Goal: Information Seeking & Learning: Learn about a topic

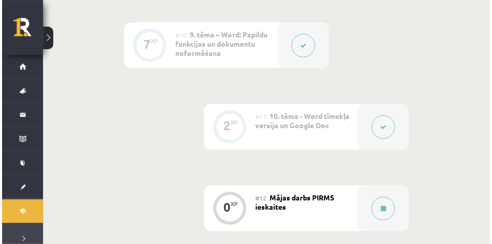
scroll to position [1154, 0]
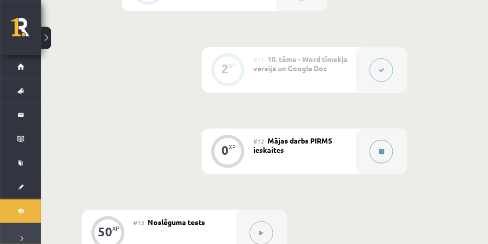
click at [376, 150] on button at bounding box center [382, 152] width 24 height 24
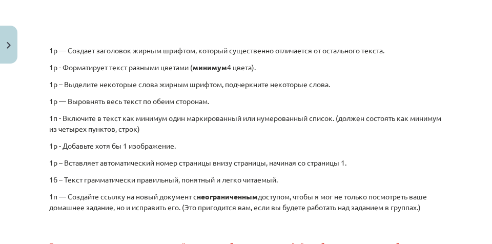
scroll to position [406, 0]
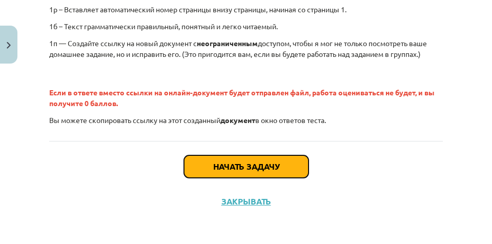
click at [288, 160] on button "Начать задачу" at bounding box center [246, 166] width 125 height 23
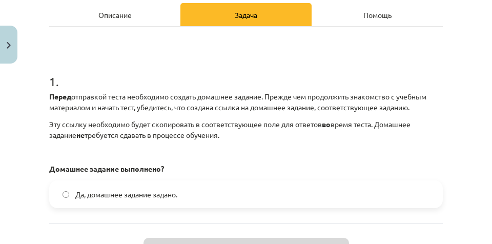
scroll to position [154, 0]
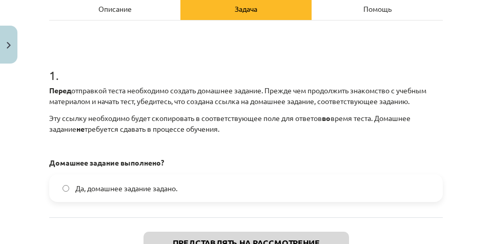
click at [177, 190] on font "Да, домашнее задание задано." at bounding box center [126, 188] width 102 height 9
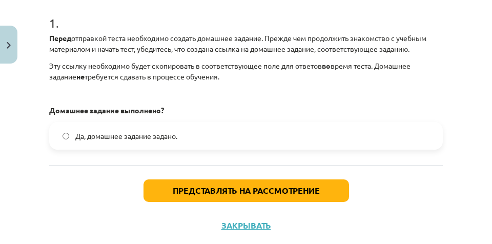
scroll to position [230, 0]
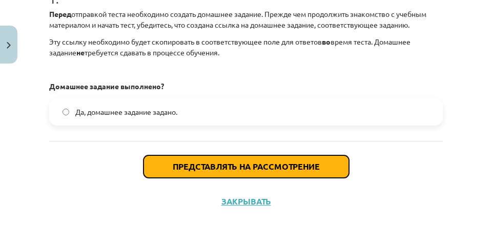
click at [300, 167] on font "Представлять на рассмотрение" at bounding box center [246, 166] width 147 height 11
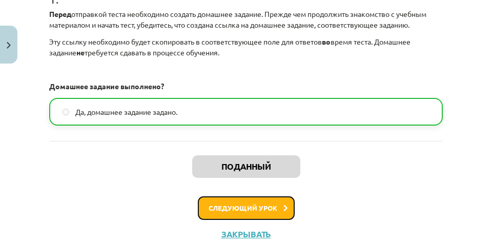
click at [272, 211] on font "Следующий урок" at bounding box center [243, 208] width 69 height 9
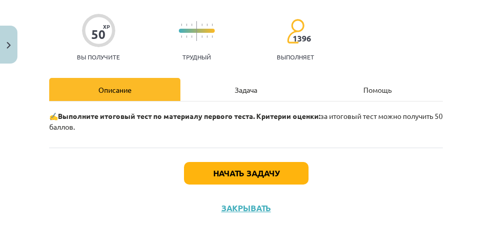
scroll to position [77, 0]
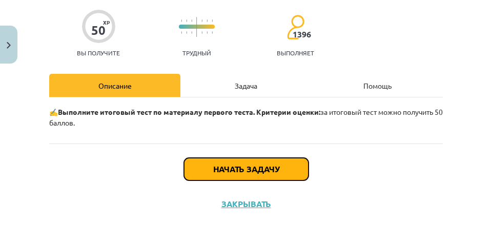
click at [253, 174] on button "Начать задачу" at bounding box center [246, 169] width 125 height 23
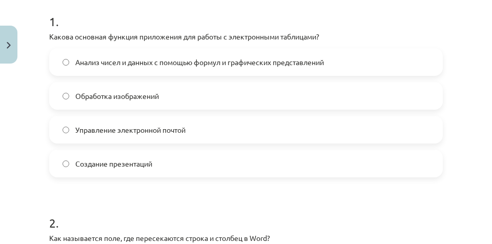
scroll to position [182, 0]
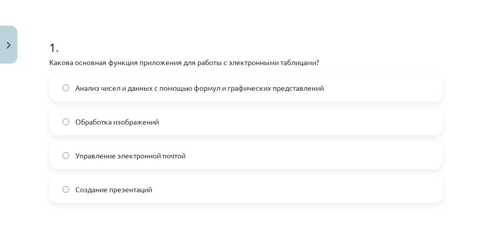
click at [125, 89] on font "Анализ чисел и данных с помощью формул и графических представлений" at bounding box center [199, 87] width 249 height 9
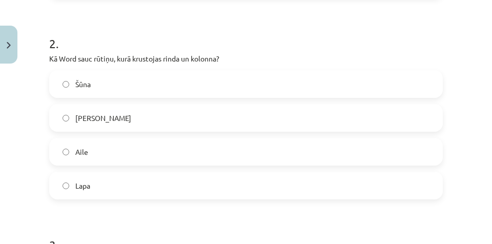
scroll to position [1154, 0]
click at [299, 34] on h1 "2 ." at bounding box center [246, 34] width 394 height 32
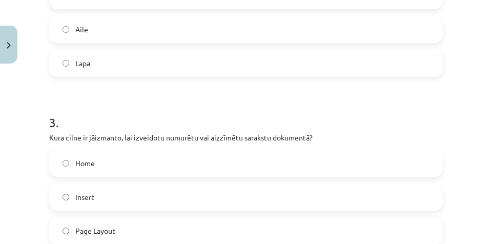
scroll to position [413, 0]
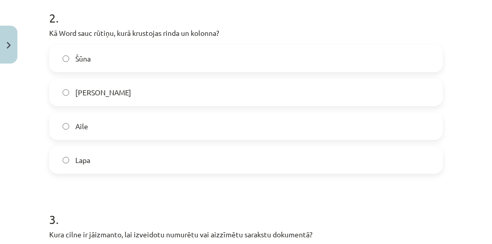
click at [102, 60] on label "Šūna" at bounding box center [246, 59] width 392 height 26
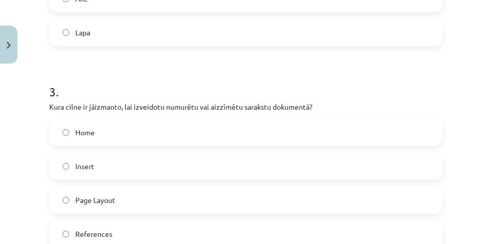
scroll to position [567, 0]
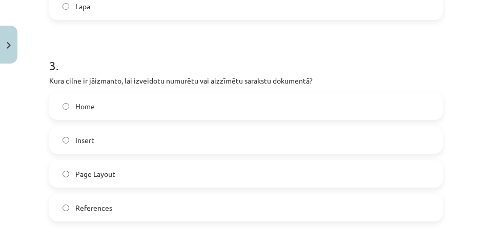
click at [97, 103] on label "Home" at bounding box center [246, 106] width 392 height 26
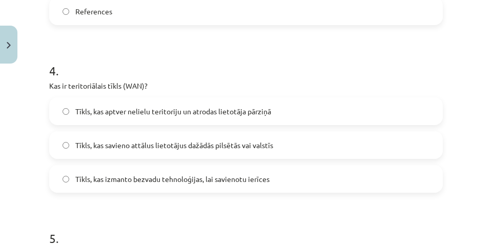
scroll to position [772, 0]
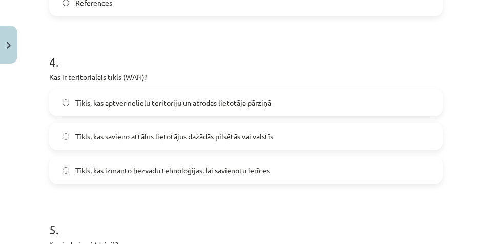
click at [91, 133] on span "Tīkls, kas savieno attālus lietotājus dažādās pilsētās vai valstīs" at bounding box center [174, 136] width 198 height 11
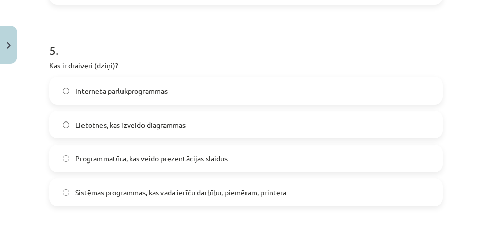
scroll to position [951, 0]
click at [100, 203] on label "Sistēmas programmas, kas vada ierīču darbību, piemēram, printera" at bounding box center [246, 192] width 392 height 26
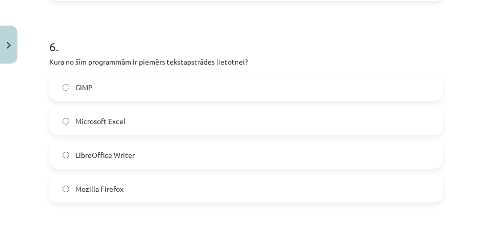
scroll to position [1154, 0]
click at [329, 27] on h1 "6 ." at bounding box center [246, 38] width 394 height 32
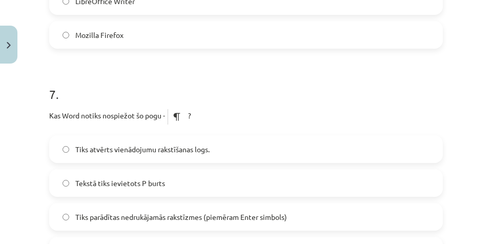
scroll to position [1156, 0]
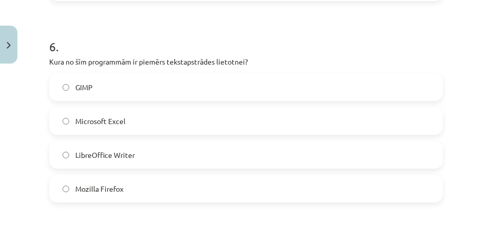
click at [141, 147] on label "LibreOffice Writer" at bounding box center [246, 155] width 392 height 26
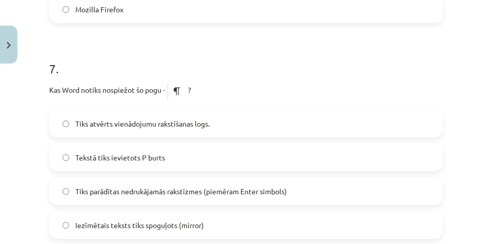
scroll to position [1361, 0]
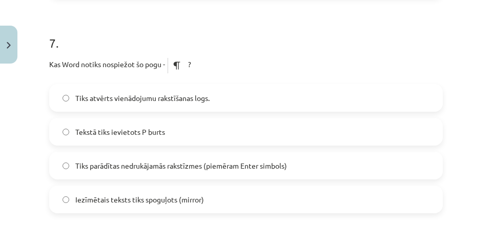
click at [245, 165] on span "Tiks parādītas nedrukājamās rakstīzmes (piemēram Enter simbols)" at bounding box center [181, 165] width 212 height 11
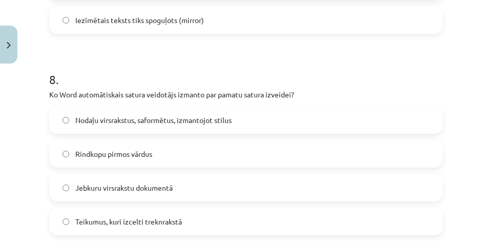
scroll to position [1566, 0]
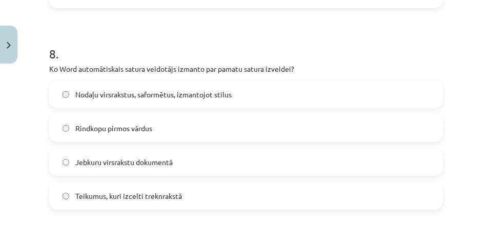
click at [167, 101] on label "Nodaļu virsrakstus, saformētus, izmantojot stilus" at bounding box center [246, 95] width 392 height 26
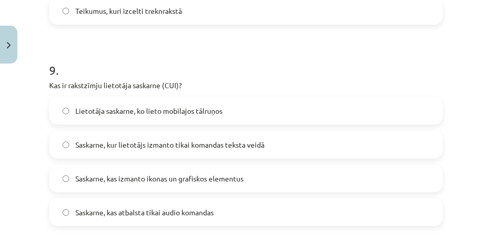
scroll to position [1771, 0]
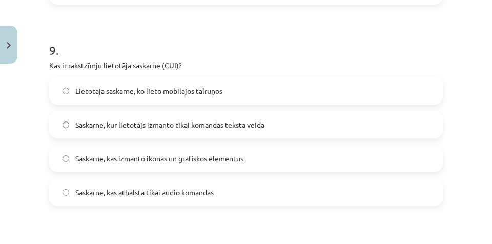
click at [173, 123] on span "Saskarne, kur lietotājs izmanto tikai komandas teksta veidā" at bounding box center [169, 124] width 189 height 11
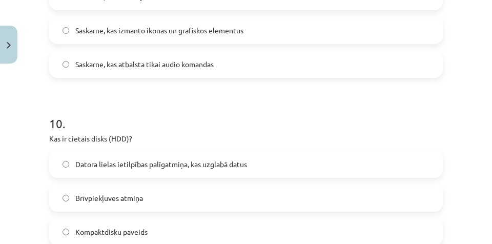
scroll to position [1951, 0]
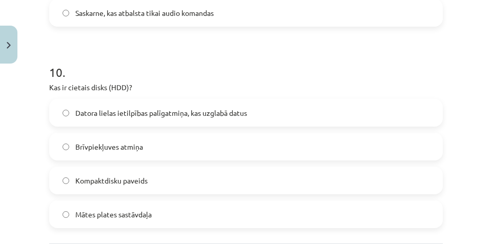
click at [293, 109] on label "Datora lielas ietilpības palīgatmiņa, kas uzglabā datus" at bounding box center [246, 113] width 392 height 26
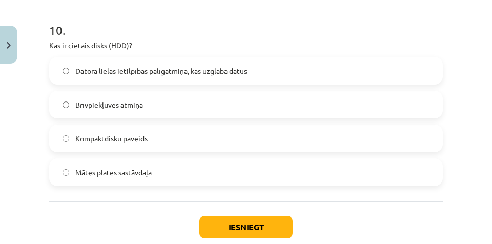
scroll to position [2053, 0]
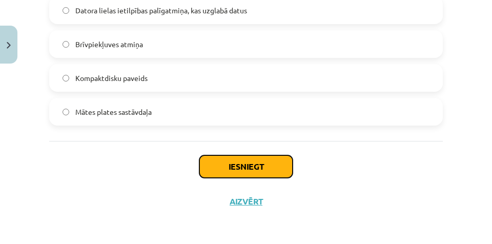
click at [246, 165] on button "Iesniegt" at bounding box center [245, 166] width 93 height 23
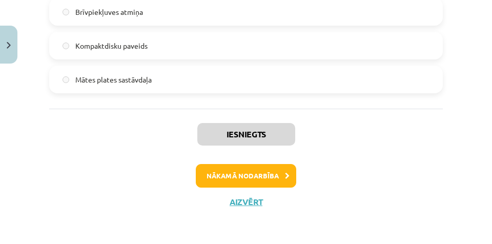
scroll to position [2086, 0]
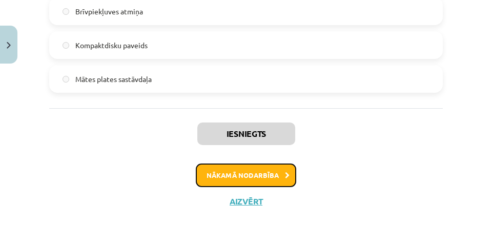
click at [277, 179] on button "Nākamā nodarbība" at bounding box center [246, 176] width 100 height 24
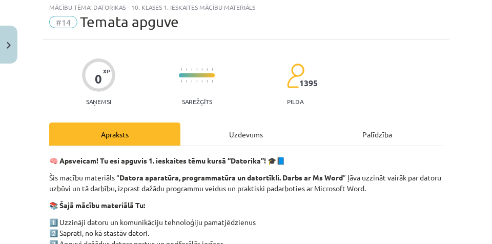
scroll to position [26, 0]
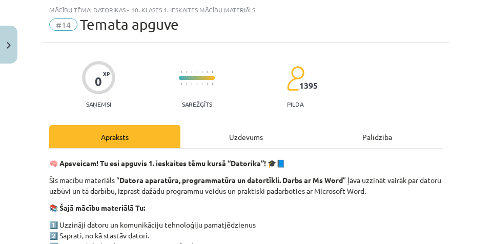
click at [251, 143] on div "Uzdevums" at bounding box center [245, 136] width 131 height 23
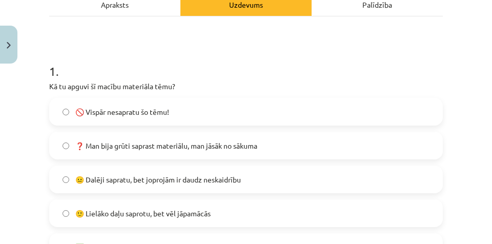
scroll to position [179, 0]
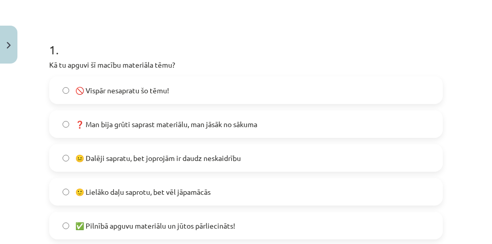
click at [328, 186] on label "🙂 Lielāko daļu saprotu, bet vēl jāpamācās" at bounding box center [246, 192] width 392 height 26
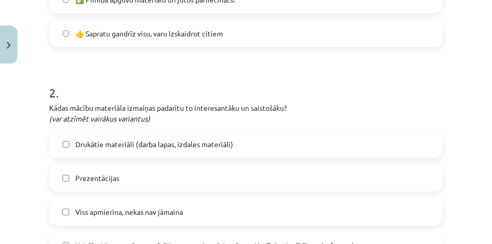
scroll to position [410, 0]
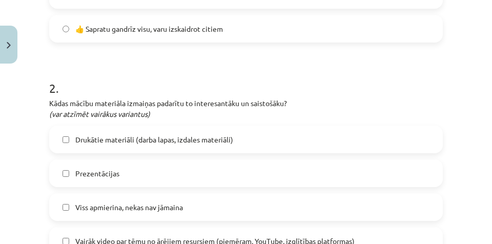
click at [245, 143] on label "Drukātie materiāli (darba lapas, izdales materiāli)" at bounding box center [246, 140] width 392 height 26
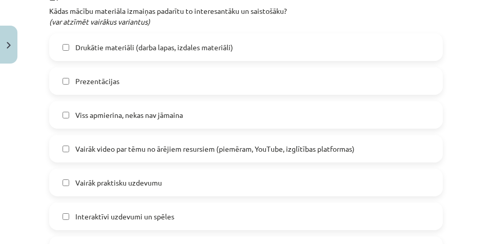
scroll to position [513, 0]
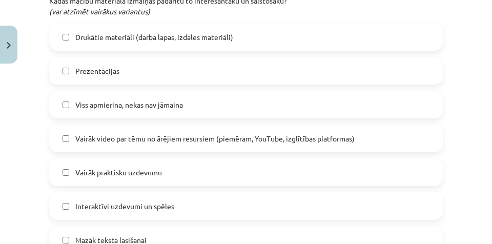
click at [240, 173] on label "Vairāk praktisku uzdevumu" at bounding box center [246, 172] width 392 height 26
click at [229, 173] on label "Vairāk praktisku uzdevumu" at bounding box center [246, 172] width 392 height 26
click at [236, 205] on label "Interaktīvi uzdevumi un spēles" at bounding box center [246, 206] width 392 height 26
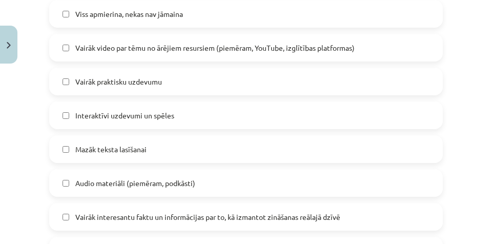
scroll to position [615, 0]
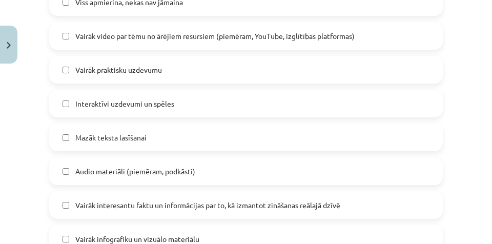
click at [215, 136] on label "Mazāk teksta lasīšanai" at bounding box center [246, 138] width 392 height 26
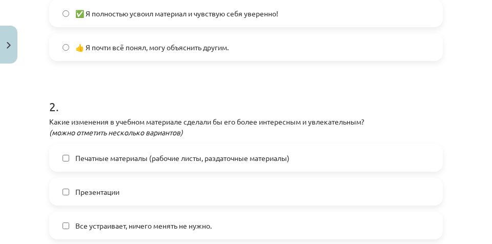
scroll to position [385, 0]
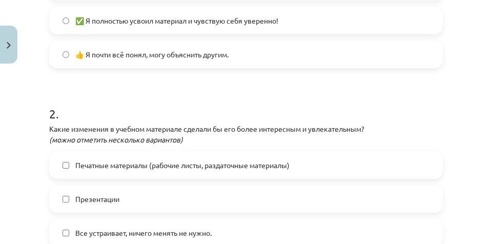
click at [261, 165] on font "Печатные материалы (рабочие листы, раздаточные материалы)" at bounding box center [182, 164] width 214 height 9
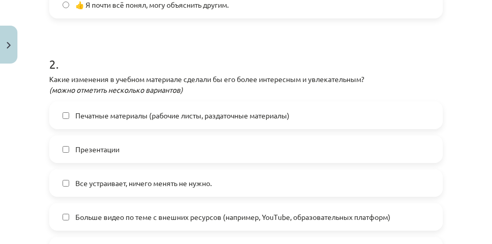
scroll to position [487, 0]
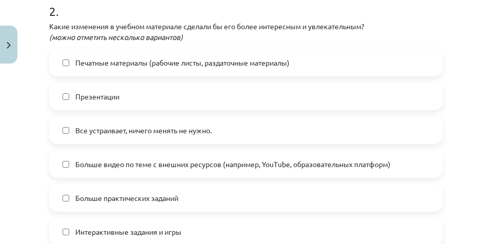
click at [146, 135] on span "Все устраивает, ничего менять не нужно." at bounding box center [143, 130] width 136 height 11
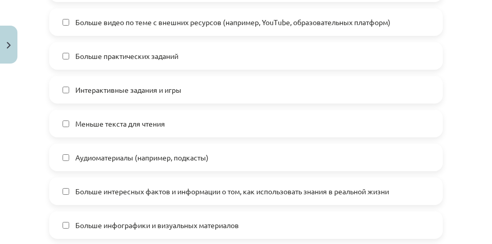
scroll to position [641, 0]
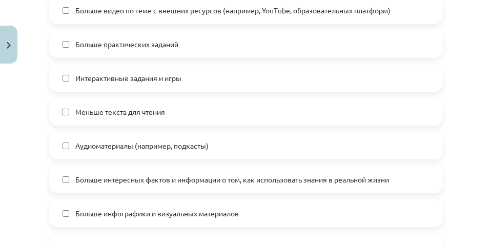
click at [168, 187] on label "Больше интересных фактов и информации о том, как использовать знания в реальной…" at bounding box center [246, 180] width 392 height 26
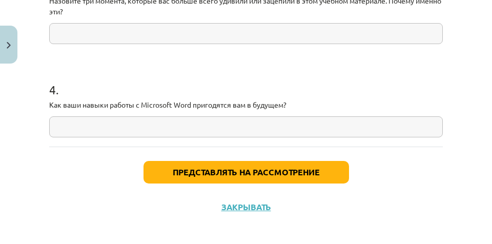
scroll to position [967, 0]
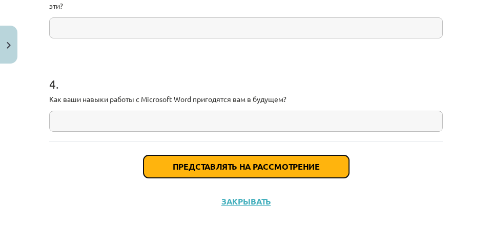
click at [247, 173] on button "Представлять на рассмотрение" at bounding box center [247, 166] width 206 height 23
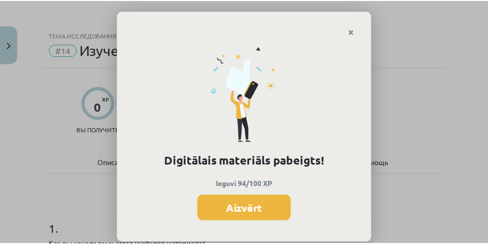
scroll to position [1194, 0]
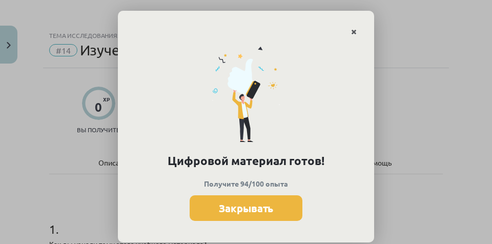
click at [351, 32] on icon "Закрывать" at bounding box center [354, 32] width 6 height 7
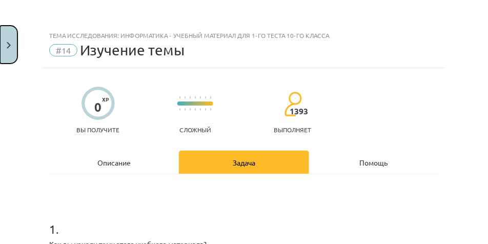
click at [3, 37] on button "Закрывать" at bounding box center [8, 45] width 17 height 38
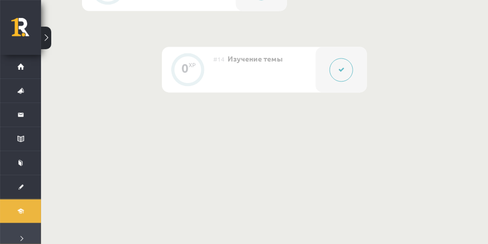
scroll to position [1466, 0]
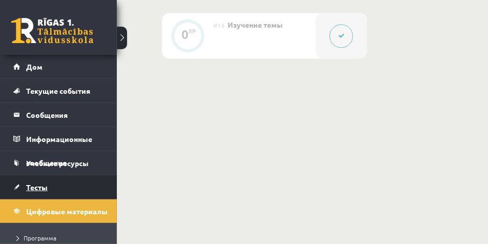
click at [37, 187] on font "Тесты" at bounding box center [37, 187] width 22 height 9
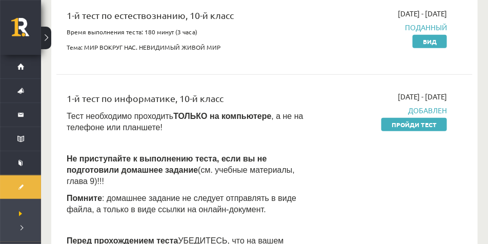
scroll to position [142, 0]
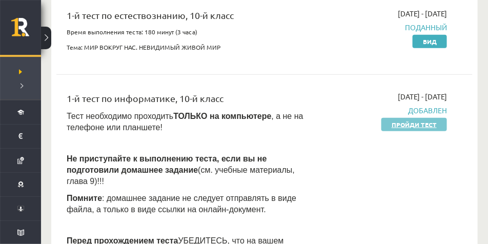
click at [406, 126] on font "Пройди тест" at bounding box center [414, 124] width 45 height 8
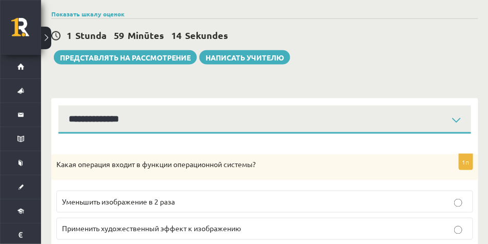
scroll to position [308, 0]
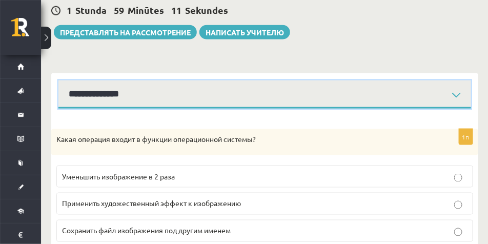
click at [226, 80] on select "**********" at bounding box center [264, 94] width 413 height 28
click at [58, 80] on select "**********" at bounding box center [264, 94] width 413 height 28
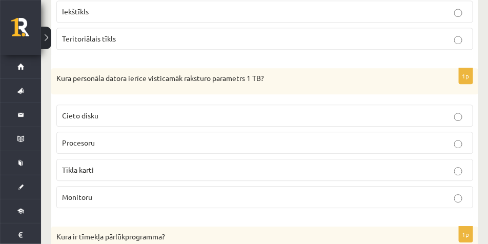
scroll to position [655, 0]
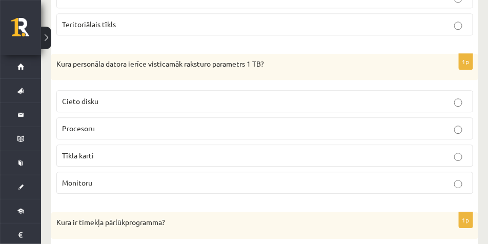
click at [380, 60] on p "Kura personāla datora ierīce visticamāk raksturo parametrs 1 TB?" at bounding box center [239, 64] width 366 height 10
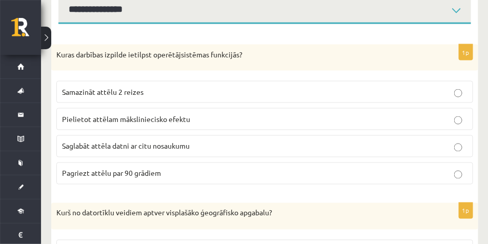
scroll to position [348, 0]
click at [218, 139] on label "Saglabāt attēla datni ar citu nosaukumu" at bounding box center [264, 146] width 417 height 22
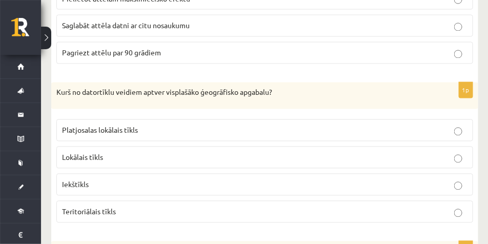
scroll to position [476, 0]
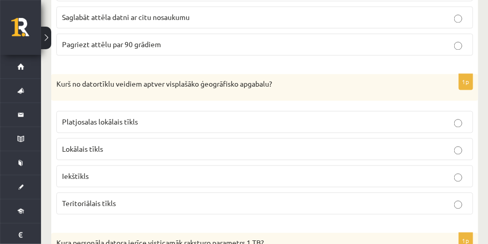
click at [145, 205] on p "Teritoriālais tīkls" at bounding box center [265, 203] width 406 height 11
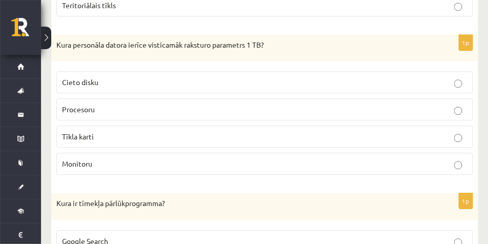
scroll to position [681, 0]
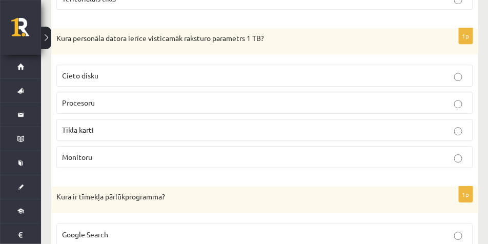
click at [146, 67] on label "Cieto disku" at bounding box center [264, 76] width 417 height 22
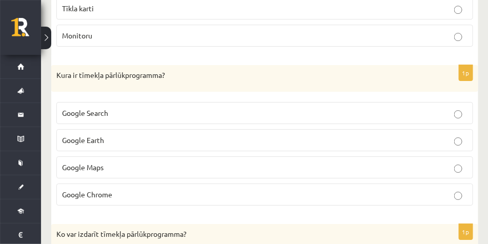
scroll to position [809, 0]
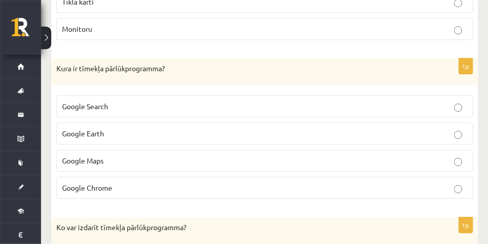
click at [120, 177] on fieldset "Google Search Google Earth Google Maps Google Chrome" at bounding box center [264, 146] width 417 height 112
click at [124, 193] on p "Google Chrome" at bounding box center [265, 188] width 406 height 11
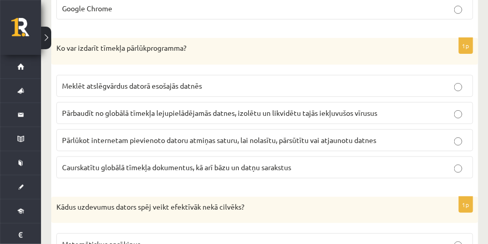
scroll to position [963, 0]
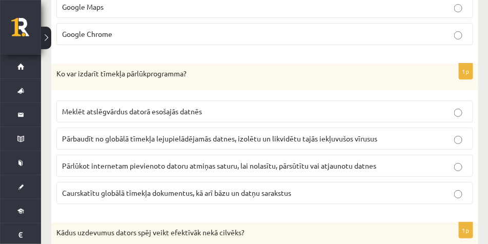
click at [153, 192] on span "Caurskatītu globālā tīmekļa dokumentus, kā arī bāzu un datņu sarakstus" at bounding box center [176, 192] width 229 height 9
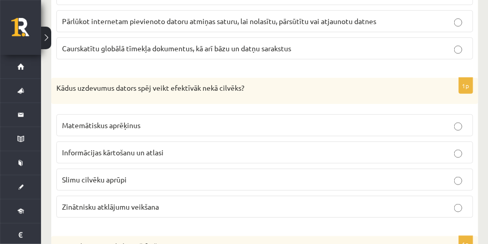
scroll to position [1117, 0]
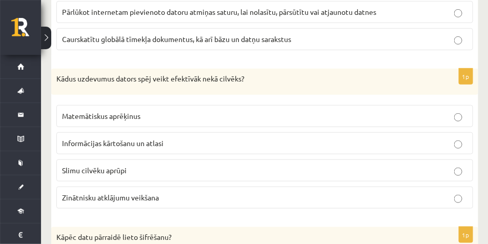
click at [197, 113] on p "Matemātiskus aprēķinus" at bounding box center [265, 116] width 406 height 11
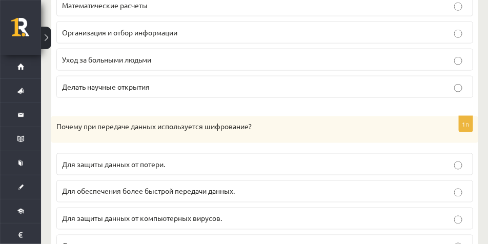
scroll to position [1293, 0]
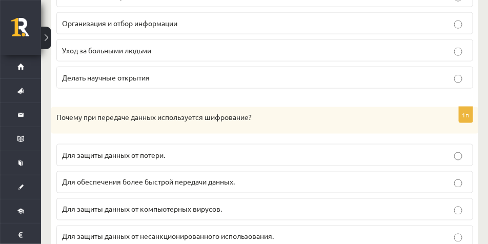
click at [263, 144] on label "Для защиты данных от потери." at bounding box center [264, 155] width 417 height 22
click at [274, 198] on label "Для защиты данных от компьютерных вирусов." at bounding box center [264, 209] width 417 height 22
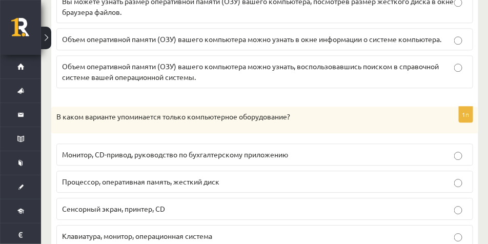
scroll to position [1651, 0]
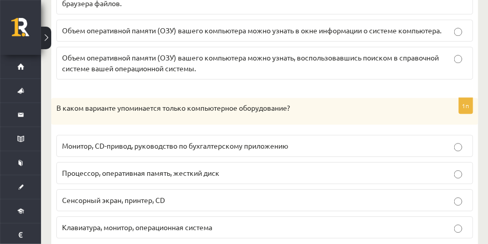
click at [231, 216] on label "Клавиатура, монитор, операционная система" at bounding box center [264, 227] width 417 height 22
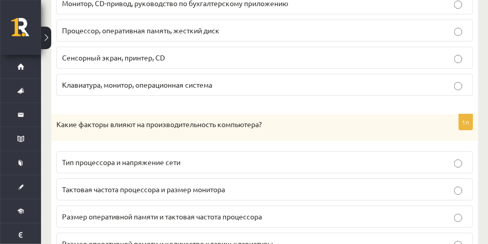
scroll to position [1805, 0]
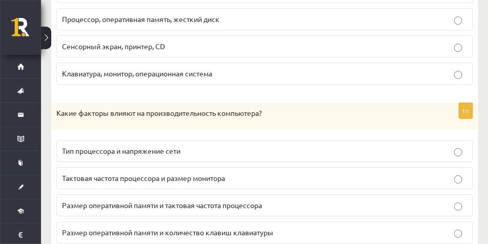
click at [247, 146] on p "Тип процессора и напряжение сети" at bounding box center [265, 151] width 406 height 11
click at [331, 200] on p "Размер оперативной памяти и тактовая частота процессора" at bounding box center [265, 205] width 406 height 11
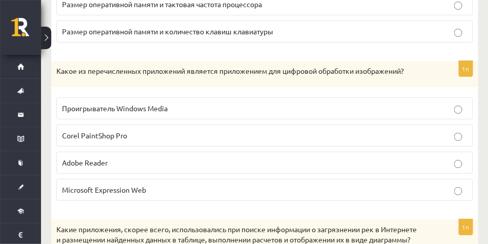
scroll to position [2010, 0]
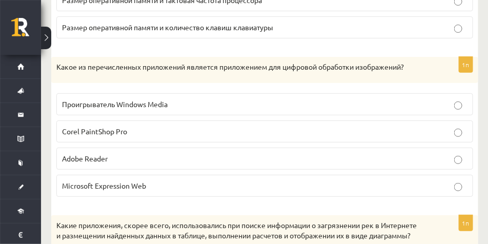
click at [156, 126] on p "Corel PaintShop Pro" at bounding box center [265, 131] width 406 height 11
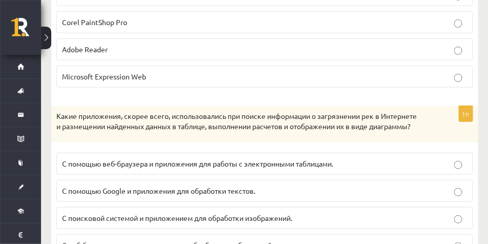
scroll to position [2139, 0]
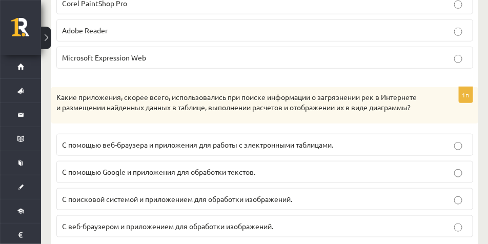
click at [134, 140] on font "С помощью веб-браузера и приложения для работы с электронными таблицами." at bounding box center [197, 144] width 271 height 9
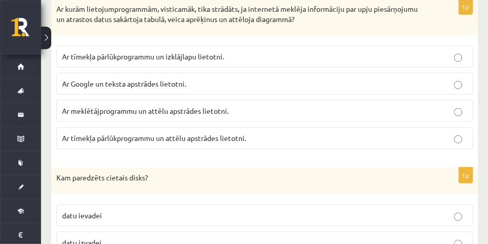
scroll to position [2084, 0]
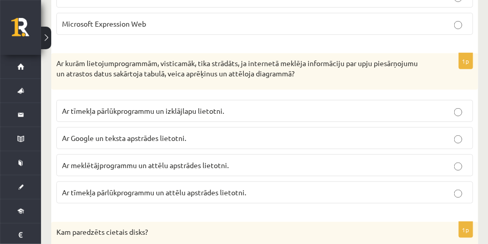
click at [401, 66] on p "Ar kurām lietojumprogrammām, visticamāk, tika strādāts, ja internetā meklēja in…" at bounding box center [239, 68] width 366 height 20
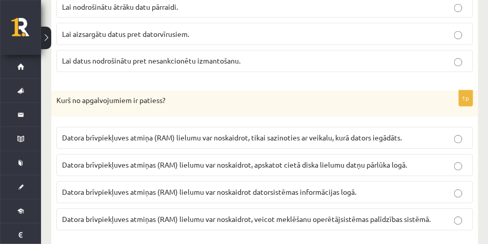
scroll to position [1443, 0]
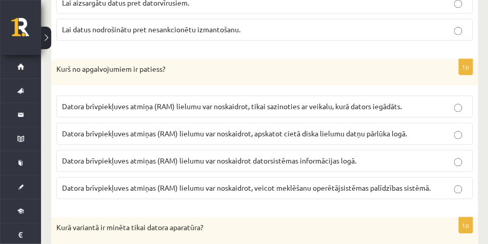
click at [401, 155] on label "Datora brīvpiekļuves atmiņas (RAM) lielumu var noskaidrot datorsistēmas informā…" at bounding box center [264, 161] width 417 height 22
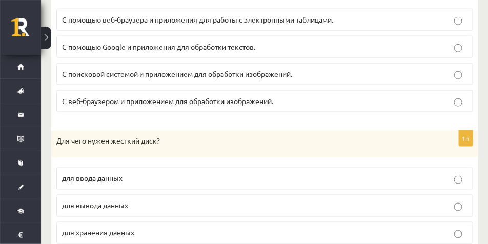
scroll to position [2318, 0]
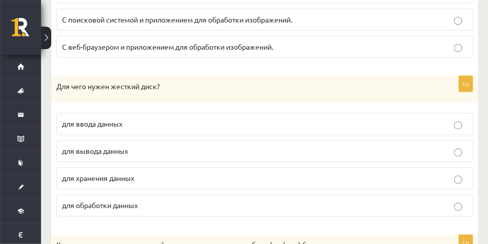
click at [173, 173] on p "для хранения данных" at bounding box center [265, 178] width 406 height 11
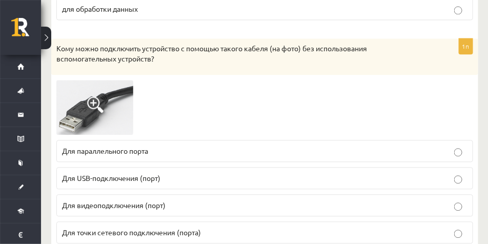
scroll to position [2523, 0]
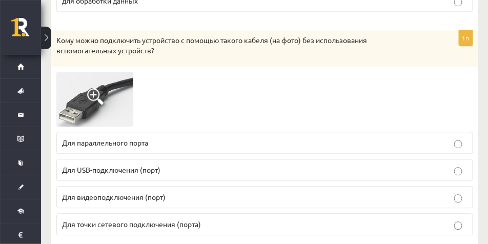
click at [210, 165] on p "Для USB-подключения (порт)" at bounding box center [265, 170] width 406 height 11
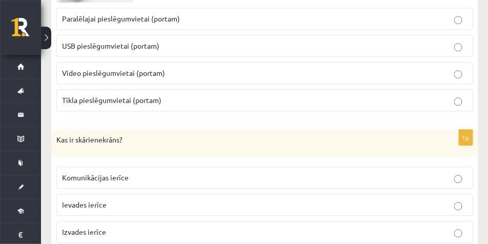
scroll to position [2494, 0]
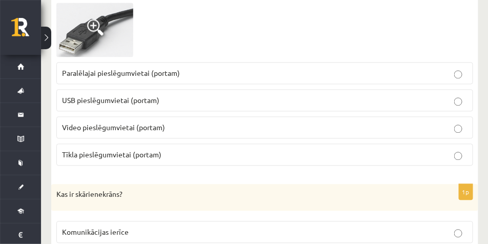
click at [203, 96] on p "USB pieslēgumvietai (portam)" at bounding box center [265, 100] width 406 height 11
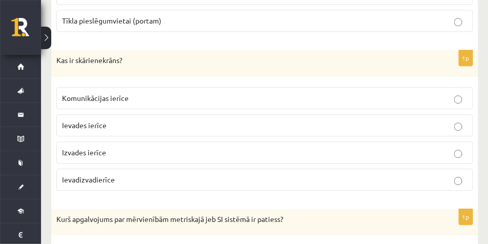
scroll to position [2623, 0]
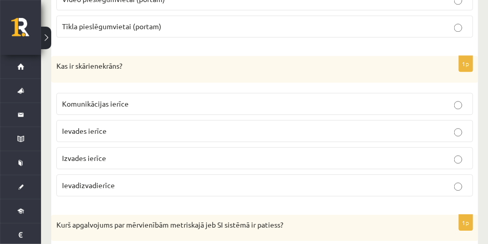
click at [136, 154] on p "Izvades ierīce" at bounding box center [265, 158] width 406 height 11
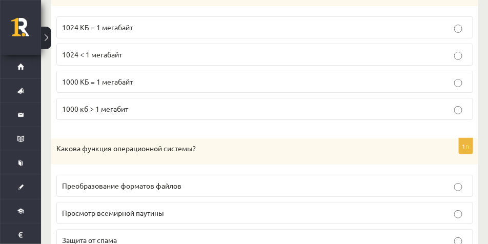
scroll to position [3020, 0]
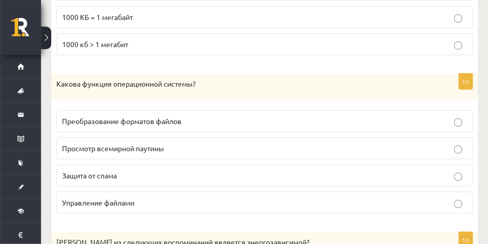
click at [188, 197] on p "Управление файлами" at bounding box center [265, 202] width 406 height 11
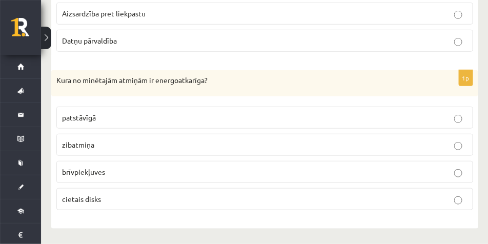
scroll to position [3084, 0]
click at [167, 170] on p "brīvpiekļuves" at bounding box center [265, 172] width 406 height 11
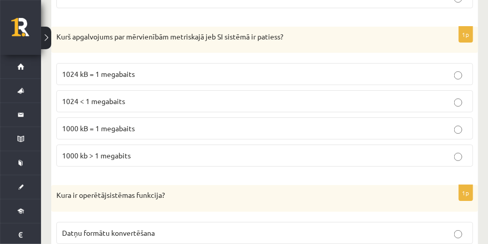
scroll to position [2802, 0]
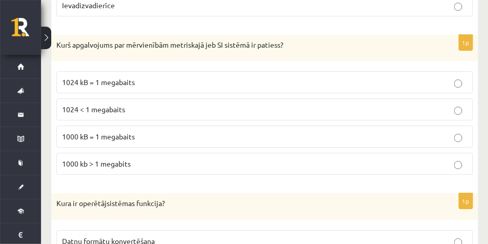
click at [181, 86] on p "1024 kB = 1 megabaits" at bounding box center [265, 82] width 406 height 11
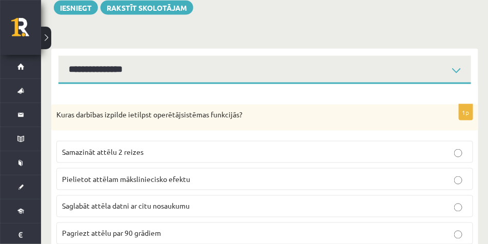
scroll to position [290, 0]
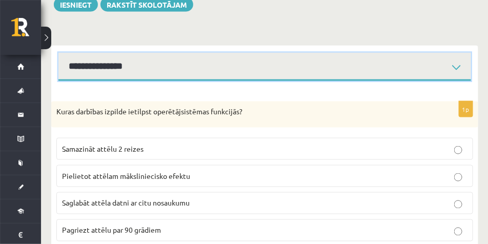
click at [174, 71] on select "**********" at bounding box center [264, 67] width 413 height 28
select select "**********"
click at [58, 53] on select "**********" at bounding box center [264, 67] width 413 height 28
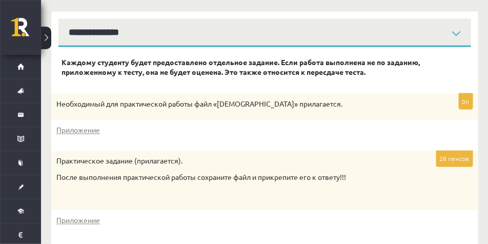
scroll to position [378, 0]
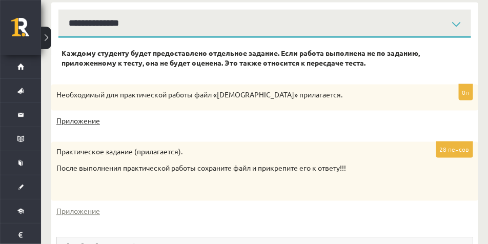
click at [82, 116] on font "Приложение" at bounding box center [78, 120] width 44 height 9
click at [84, 116] on font "Приложение" at bounding box center [78, 120] width 44 height 9
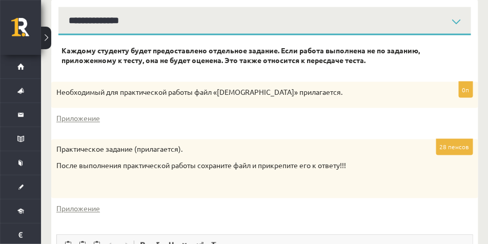
scroll to position [373, 0]
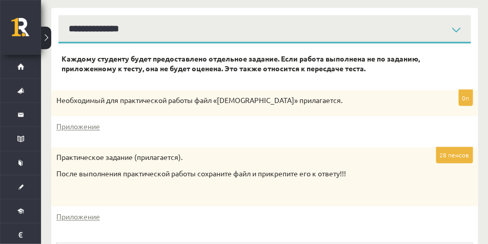
drag, startPoint x: 419, startPoint y: 50, endPoint x: 324, endPoint y: 59, distance: 95.8
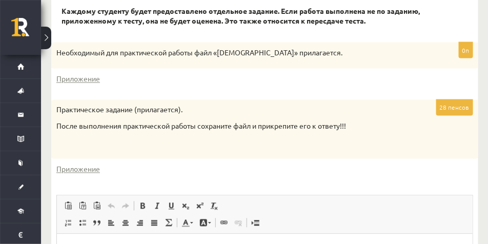
scroll to position [424, 0]
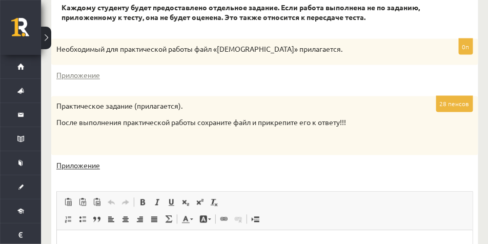
click at [90, 160] on link "Приложение" at bounding box center [78, 165] width 44 height 11
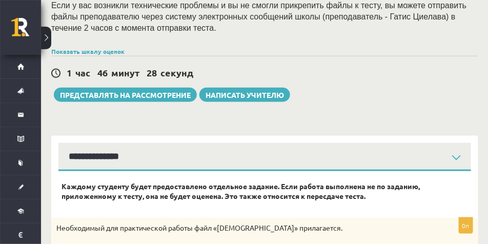
scroll to position [245, 0]
